Goal: Transaction & Acquisition: Purchase product/service

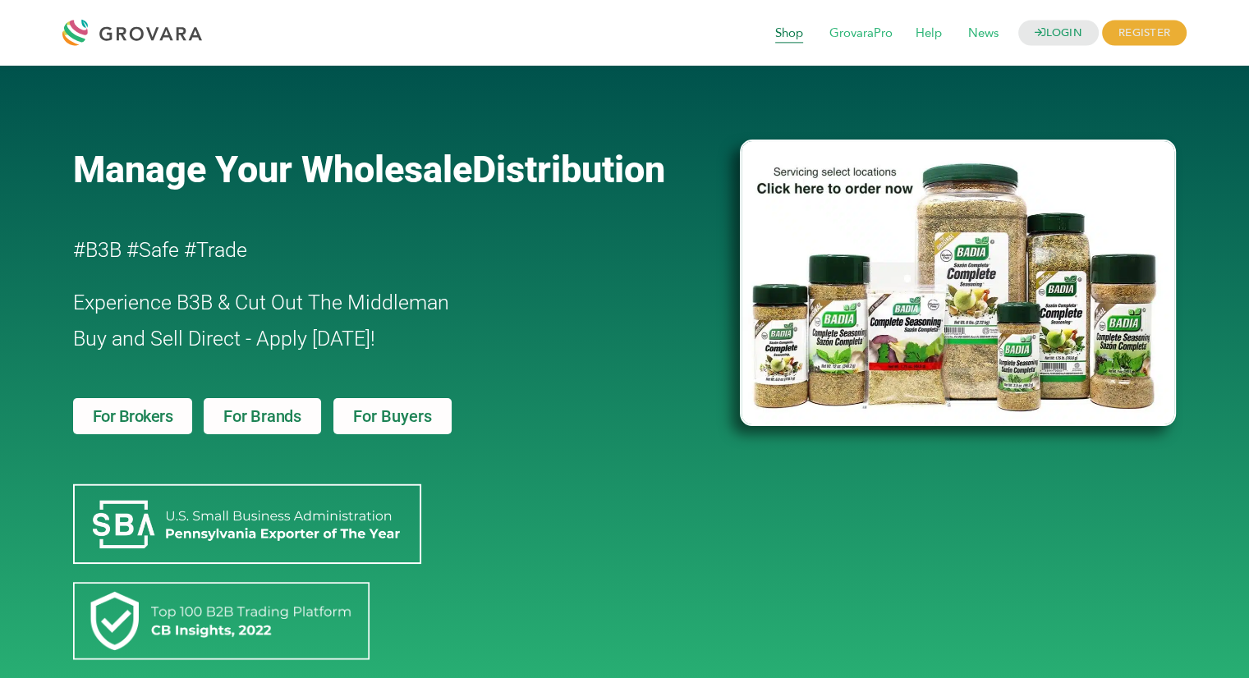
click at [777, 33] on span "Shop" at bounding box center [789, 33] width 51 height 31
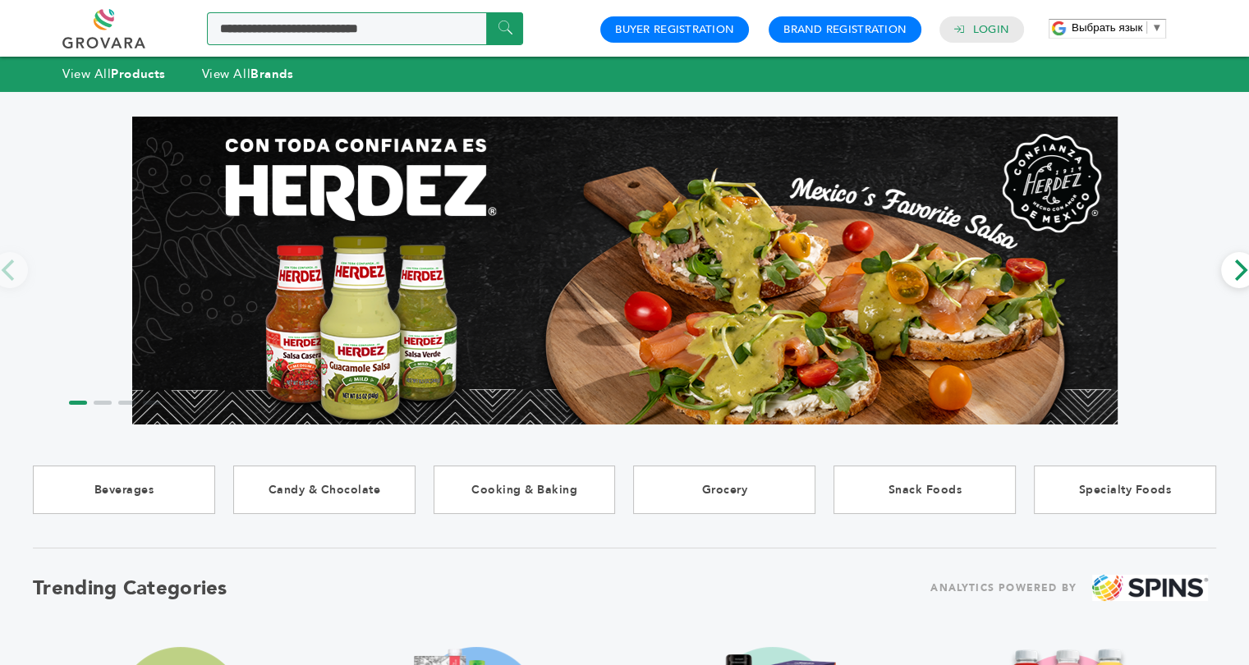
click at [342, 29] on input "Search a product or brand..." at bounding box center [365, 28] width 316 height 33
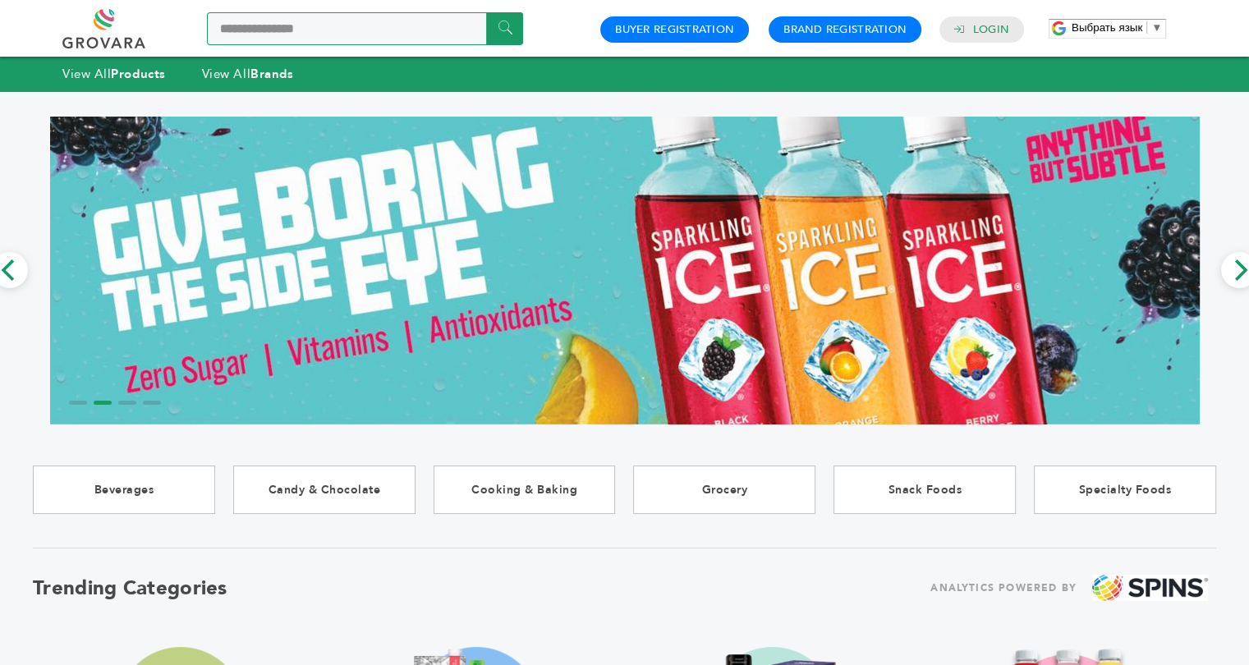
type input "**********"
click at [486, 12] on input "******" at bounding box center [504, 28] width 37 height 32
